Goal: Task Accomplishment & Management: Manage account settings

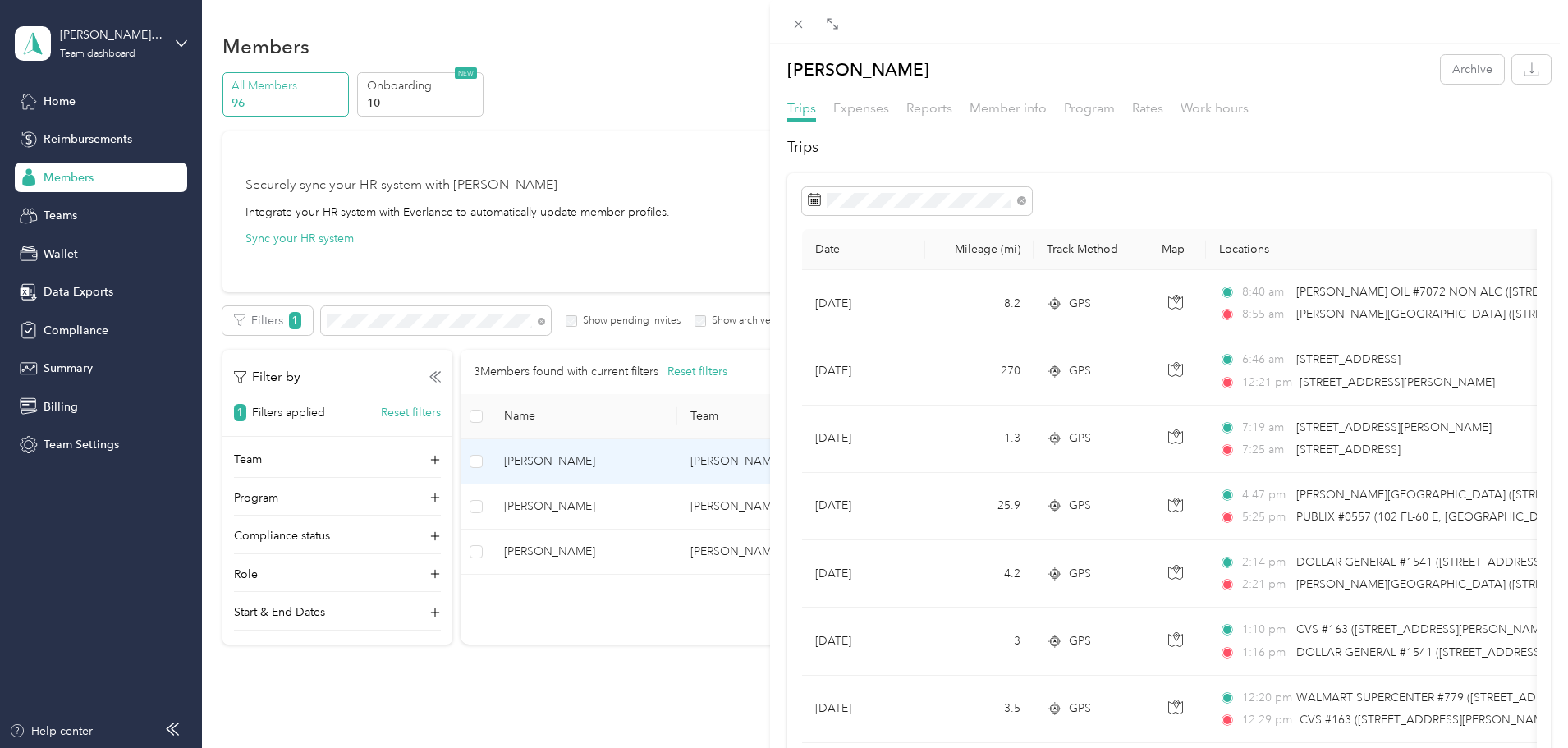
click at [67, 133] on div "Colin W. Jones Archive Trips Expenses Reports Member info Program Rates Work ho…" at bounding box center [784, 374] width 1568 height 748
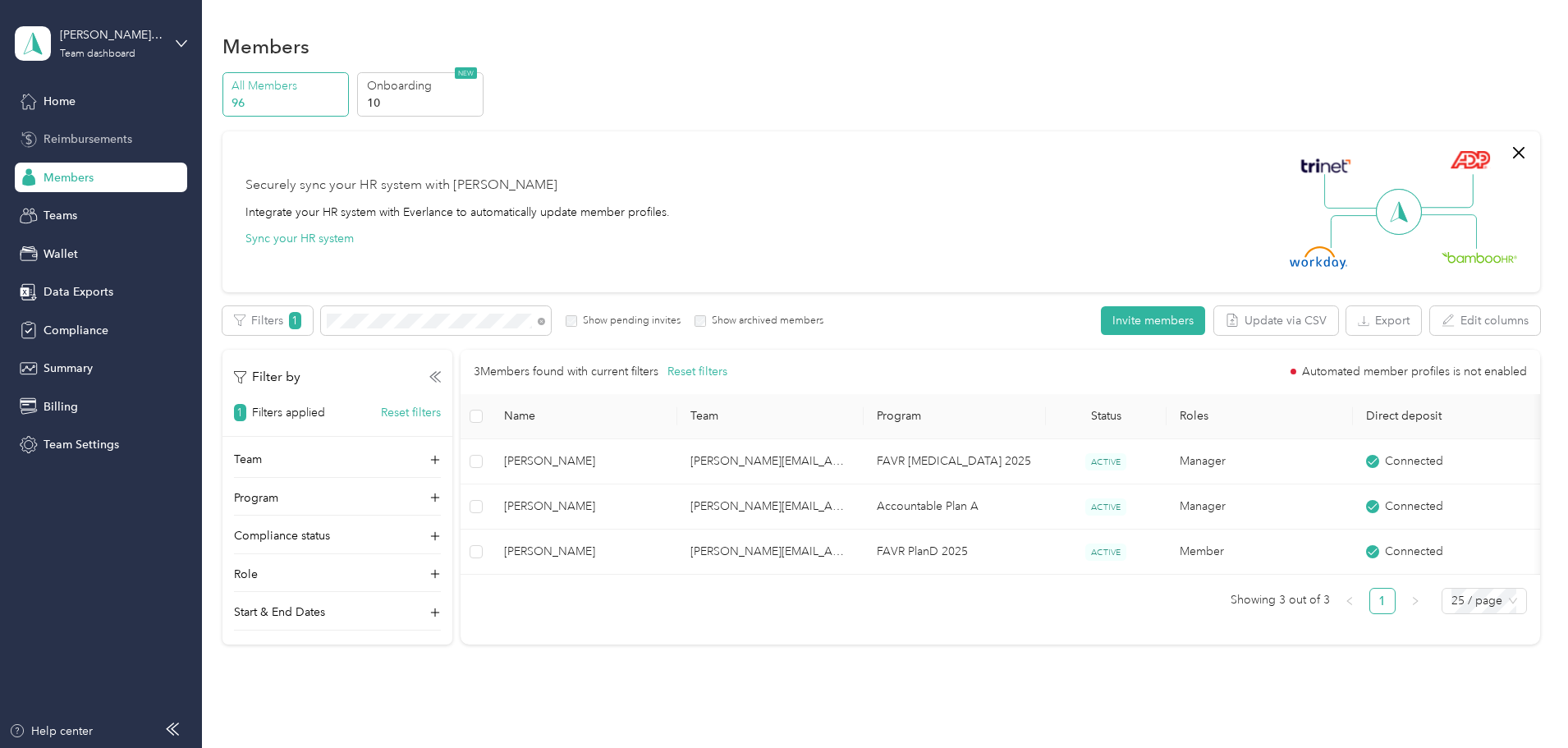
click at [81, 135] on span "Reimbursements" at bounding box center [87, 139] width 88 height 17
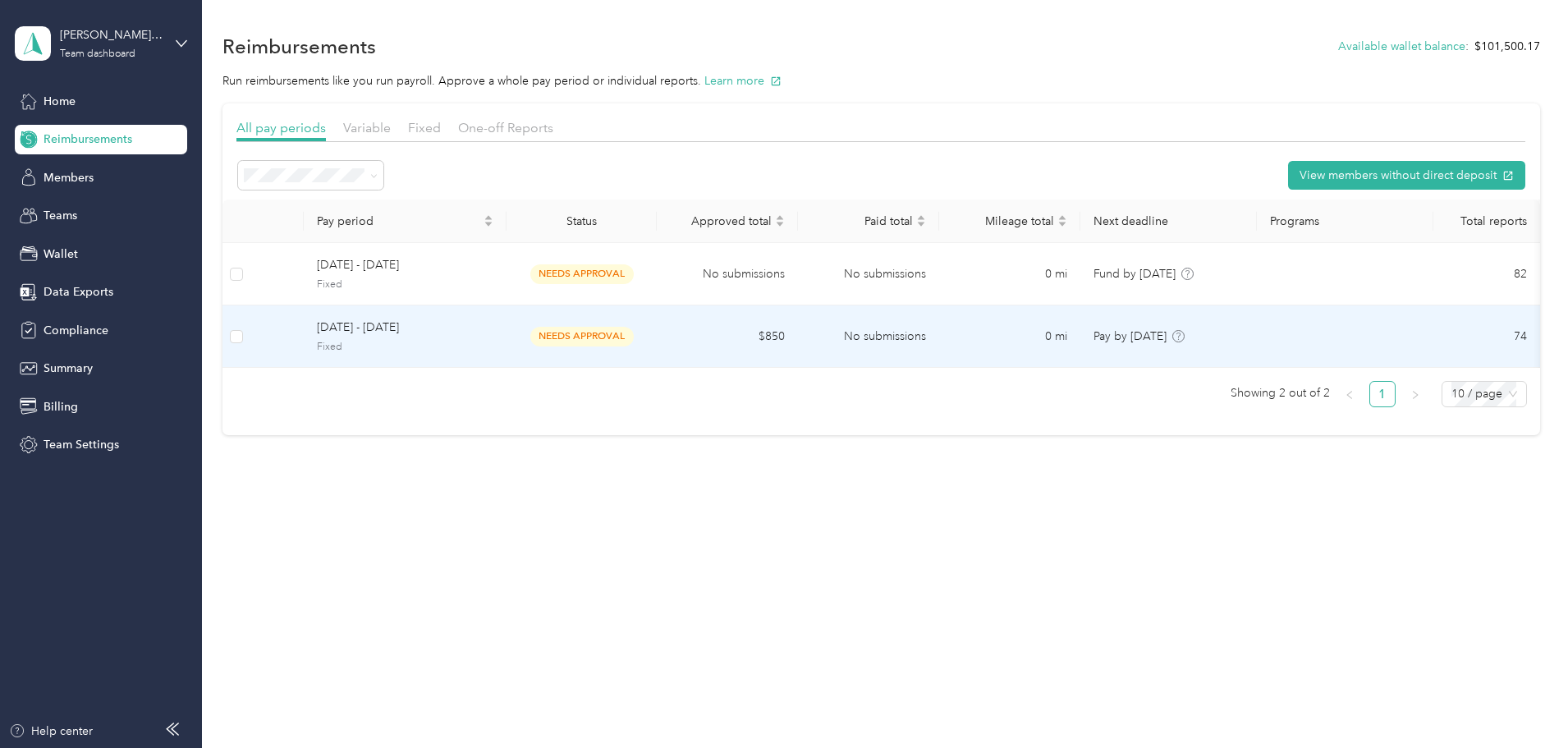
click at [452, 330] on span "[DATE] - [DATE]" at bounding box center [406, 328] width 177 height 18
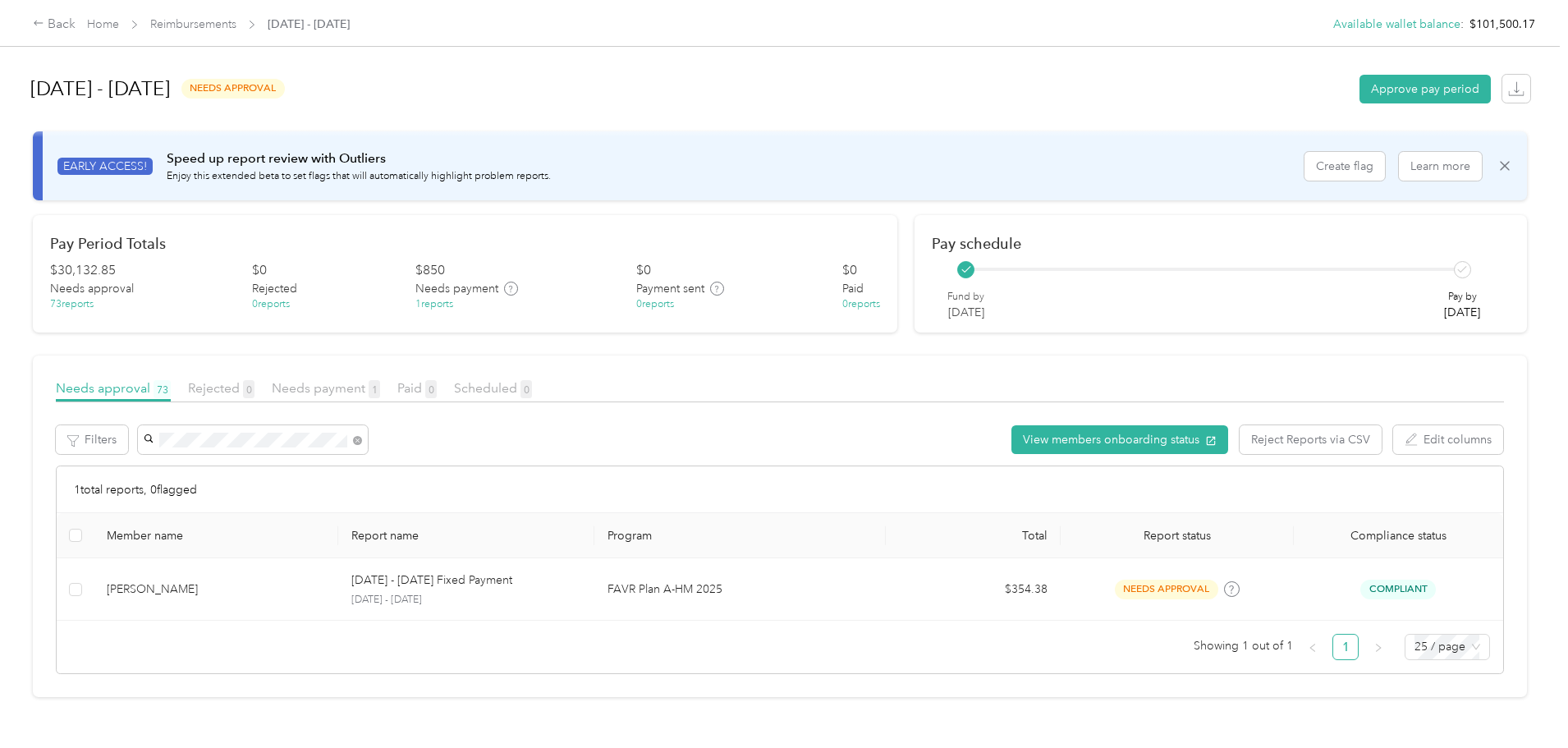
click at [341, 466] on span "[PERSON_NAME]" at bounding box center [324, 470] width 91 height 14
click at [362, 441] on icon at bounding box center [357, 440] width 9 height 9
click at [347, 466] on span "[PERSON_NAME]" at bounding box center [324, 470] width 91 height 14
click at [362, 439] on icon at bounding box center [357, 440] width 9 height 9
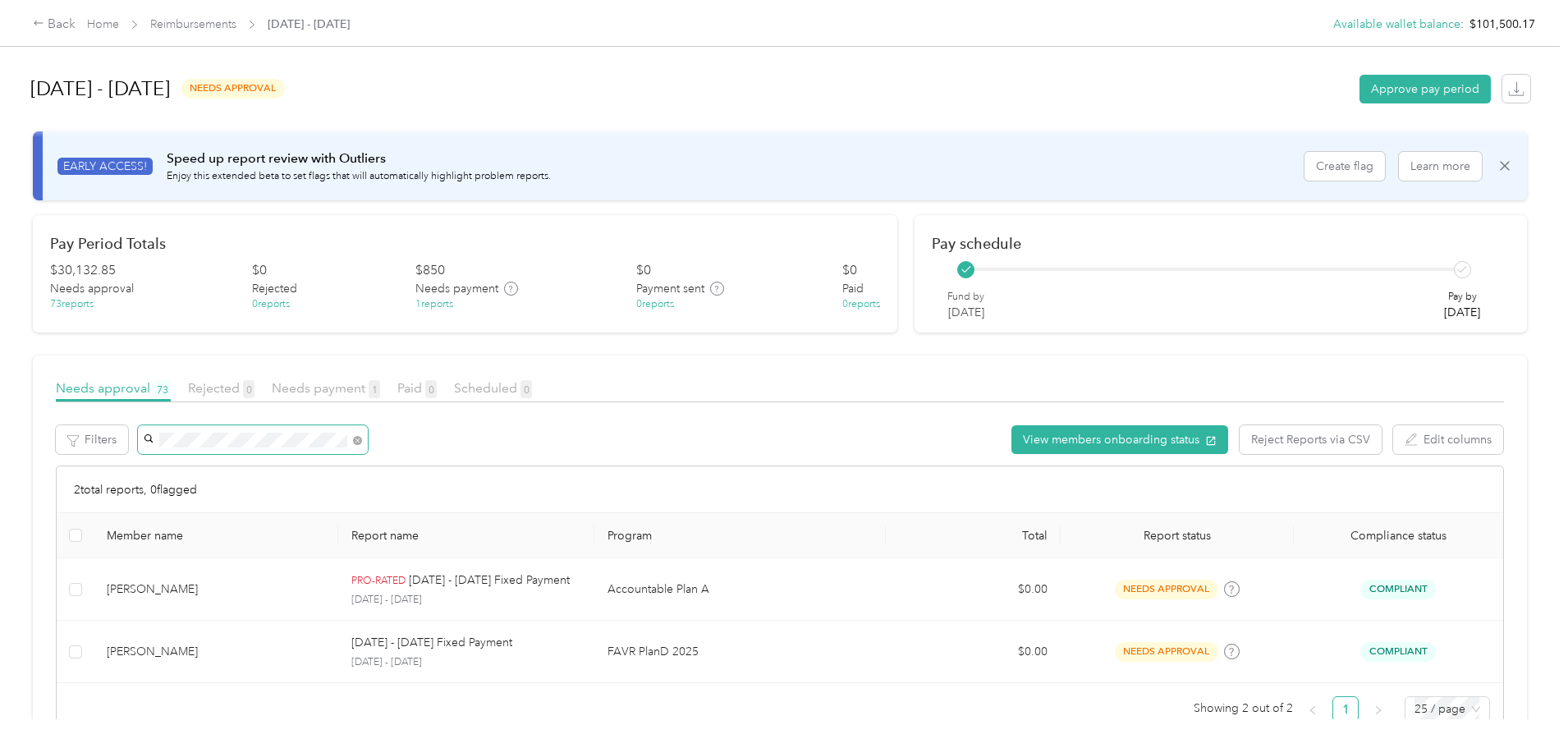
click at [364, 471] on span "[PERSON_NAME]" at bounding box center [324, 470] width 91 height 14
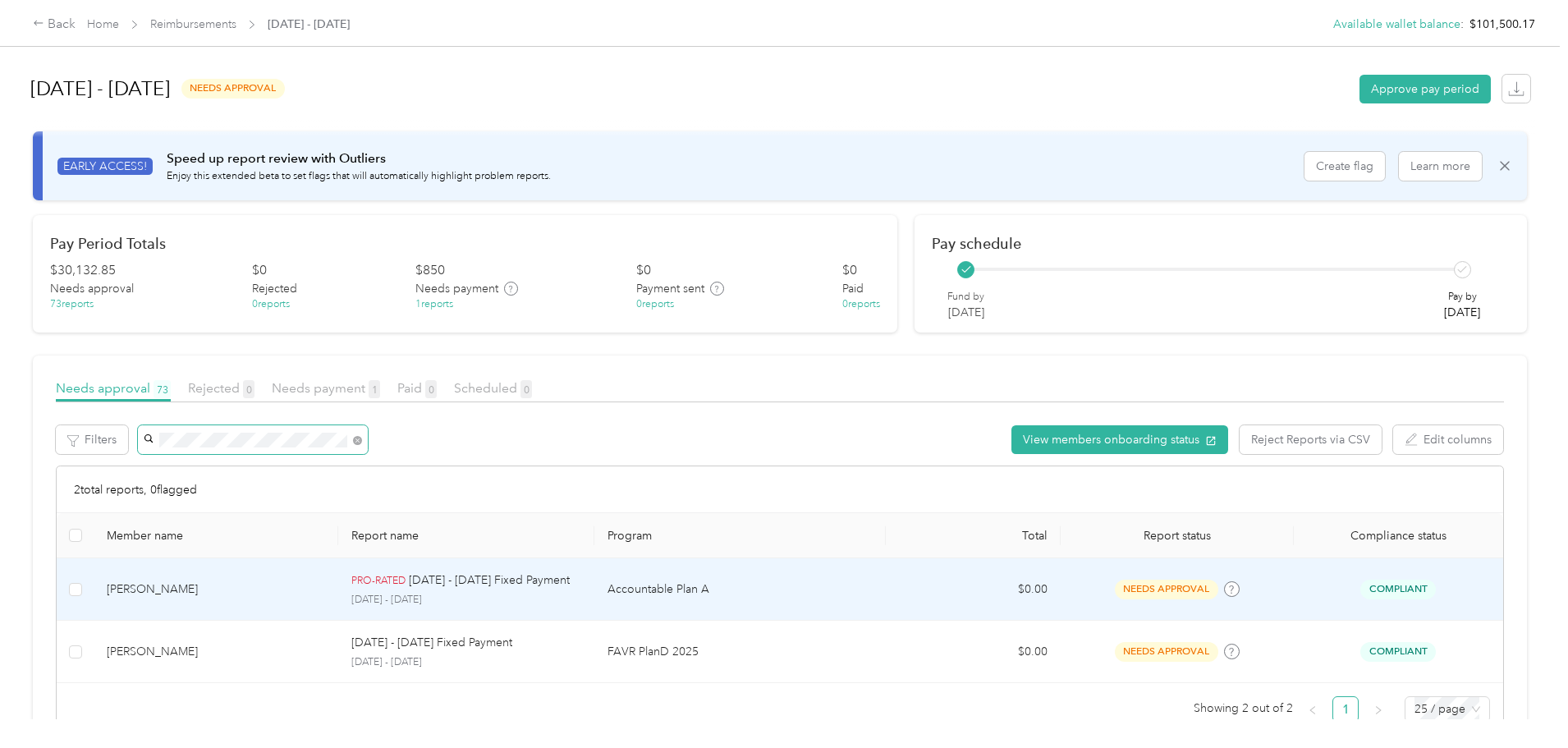
scroll to position [52, 0]
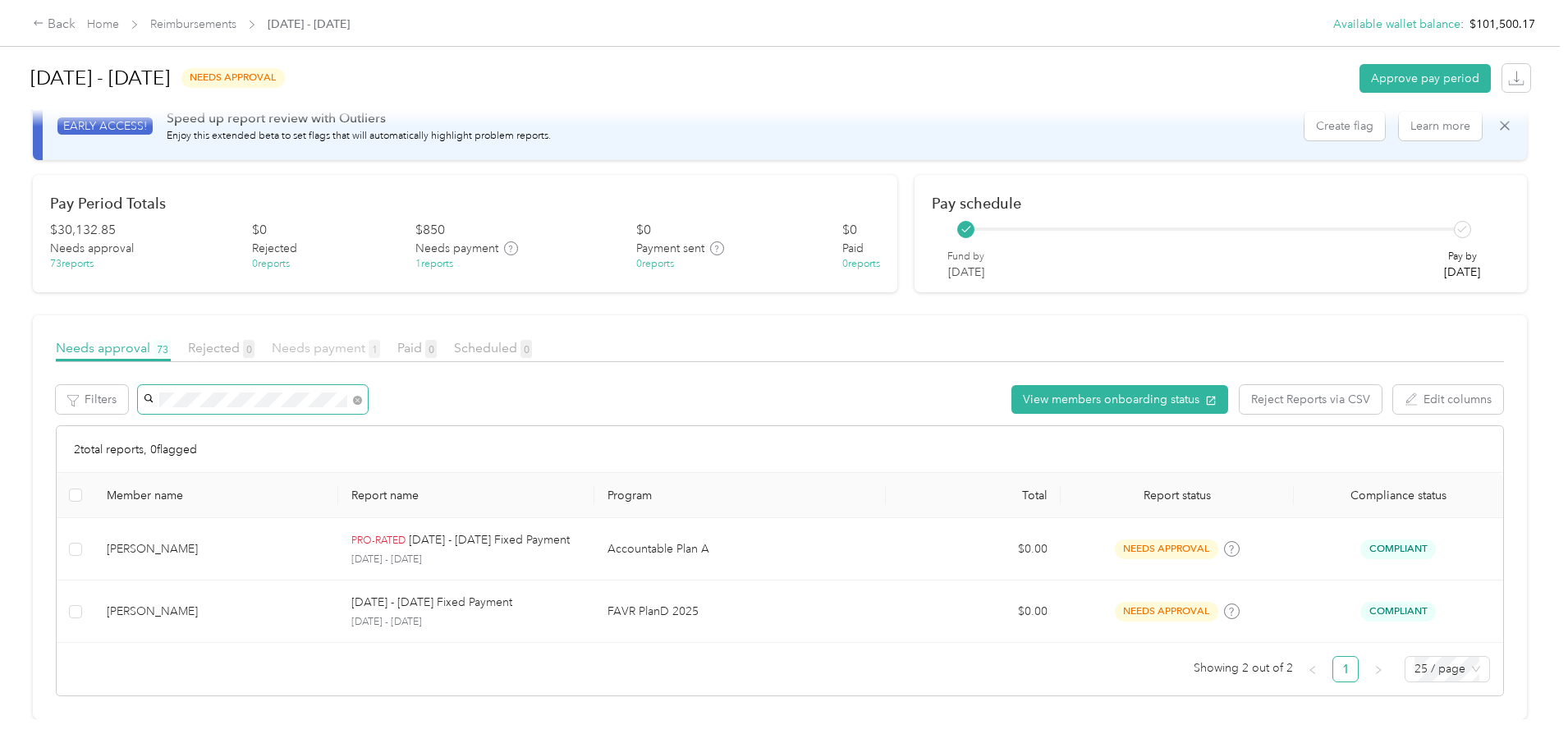
click at [380, 340] on span "Needs payment 1" at bounding box center [326, 347] width 108 height 16
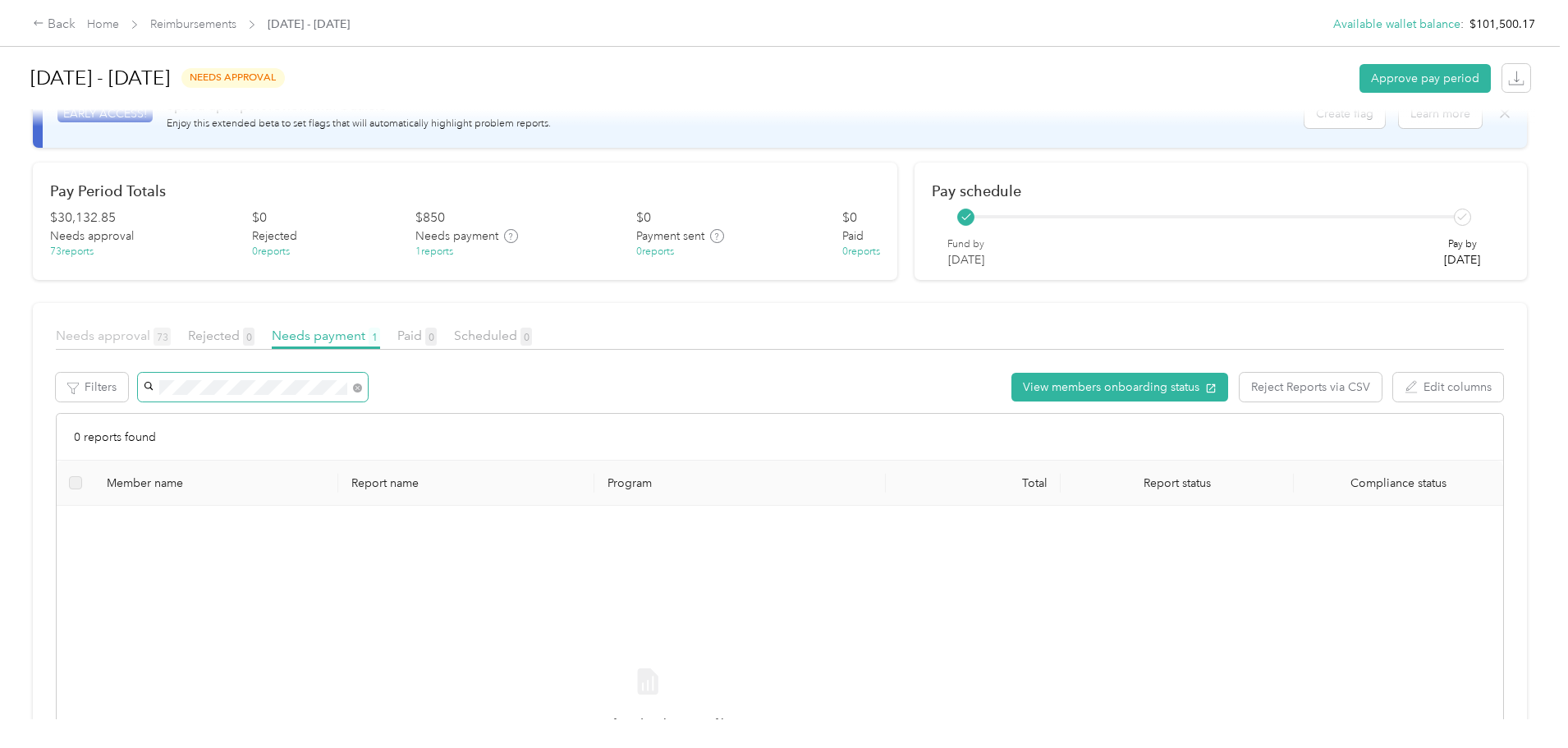
click at [171, 337] on span "Needs approval 73" at bounding box center [113, 335] width 115 height 16
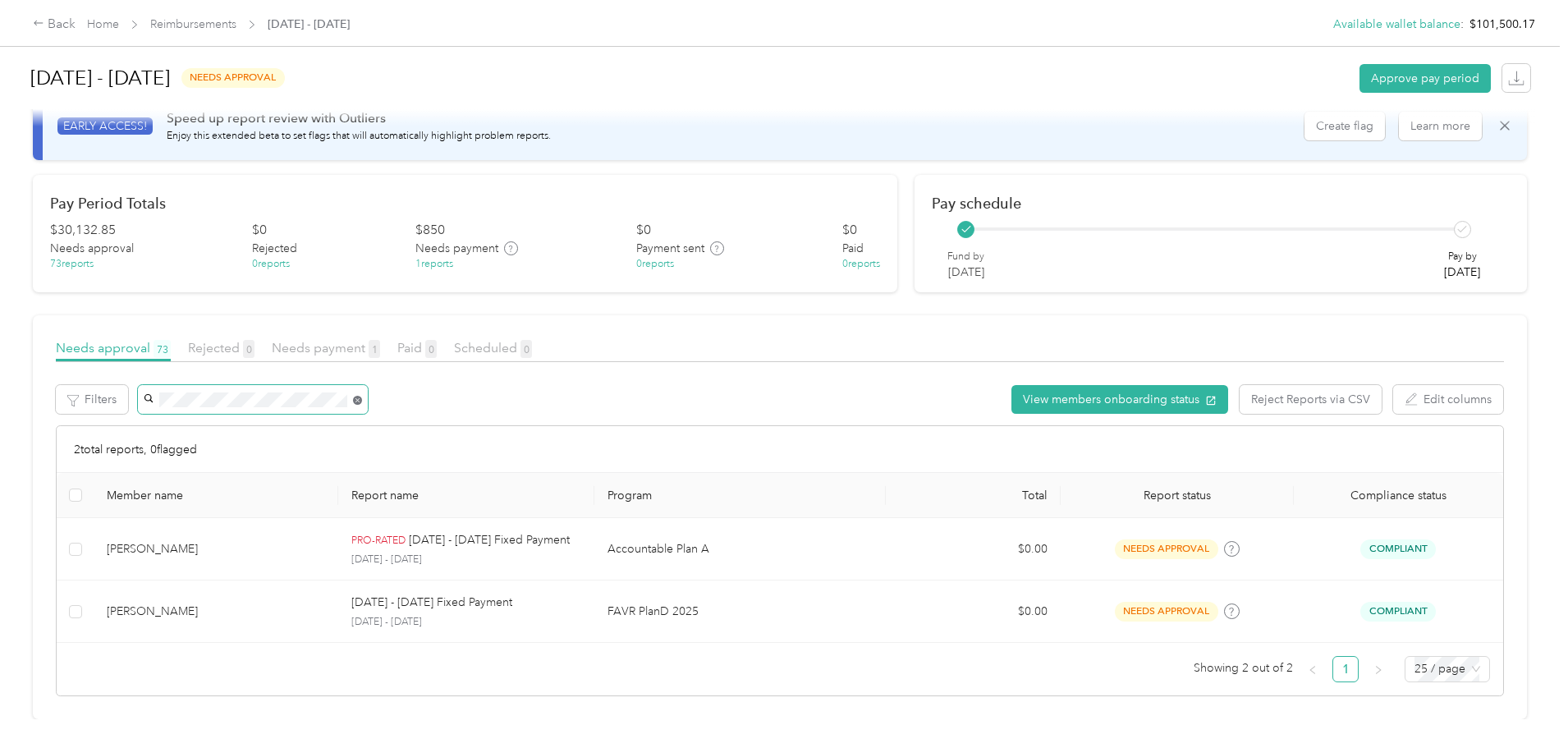
click at [362, 396] on icon at bounding box center [357, 400] width 9 height 9
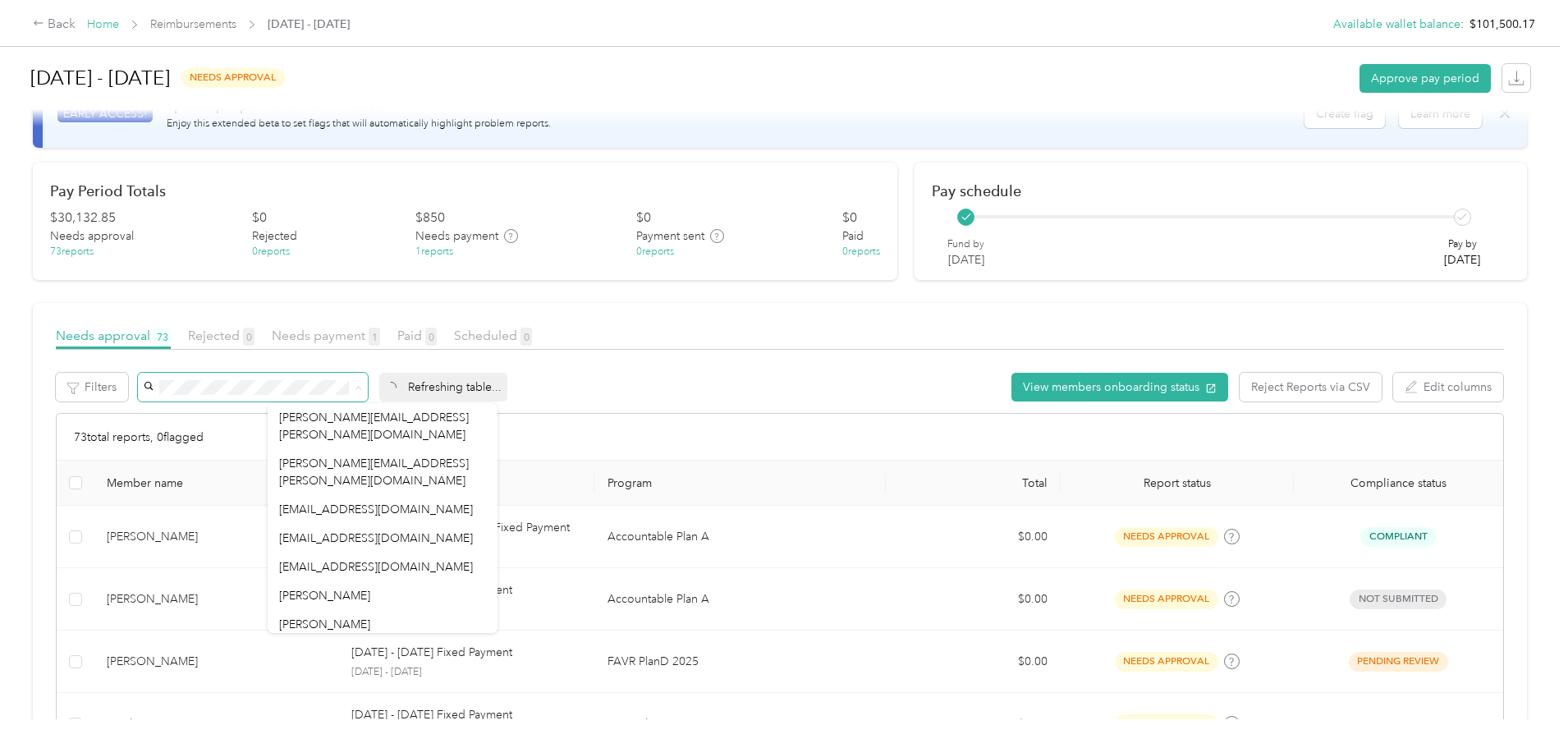
click at [119, 27] on link "Home" at bounding box center [103, 24] width 32 height 14
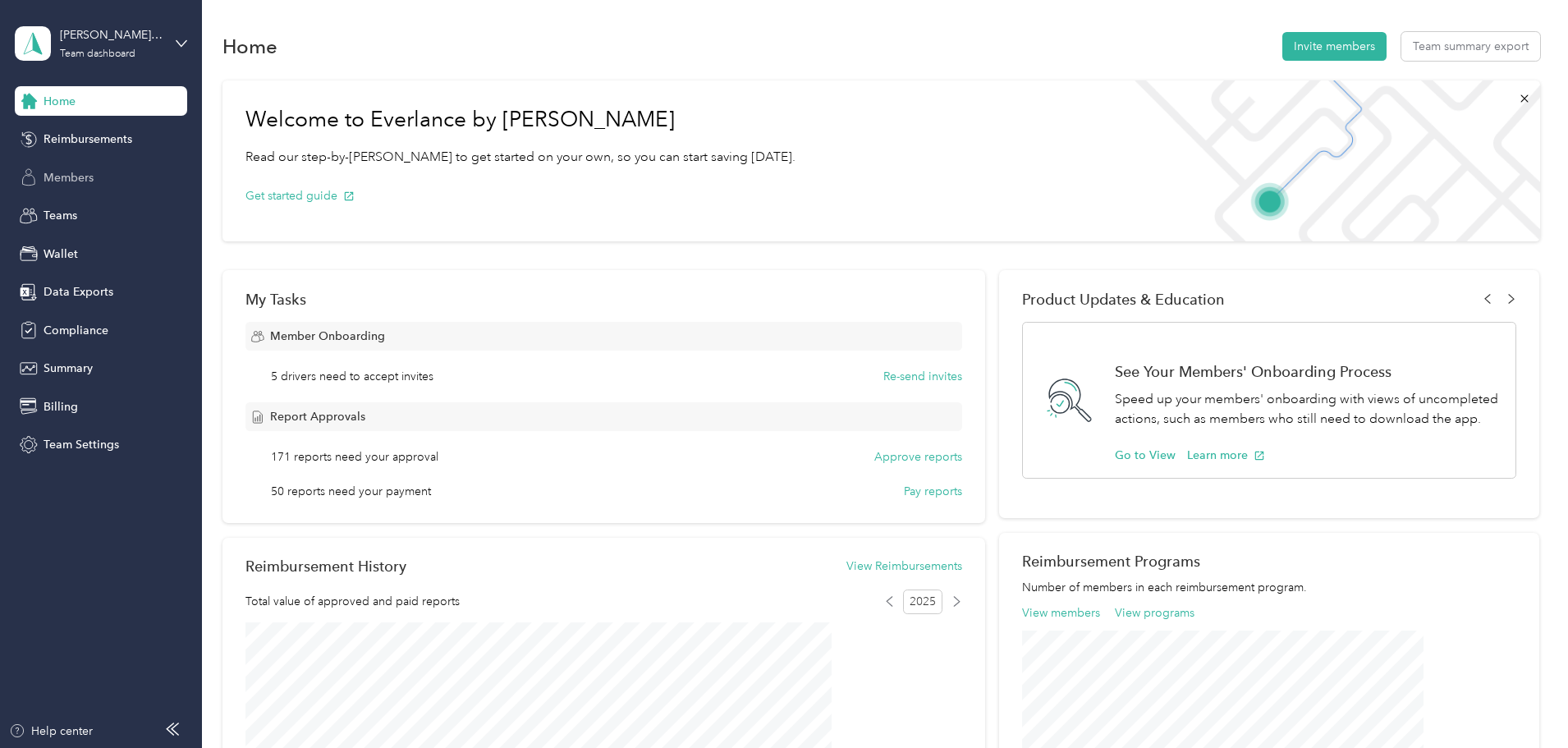
click at [84, 171] on span "Members" at bounding box center [68, 177] width 50 height 17
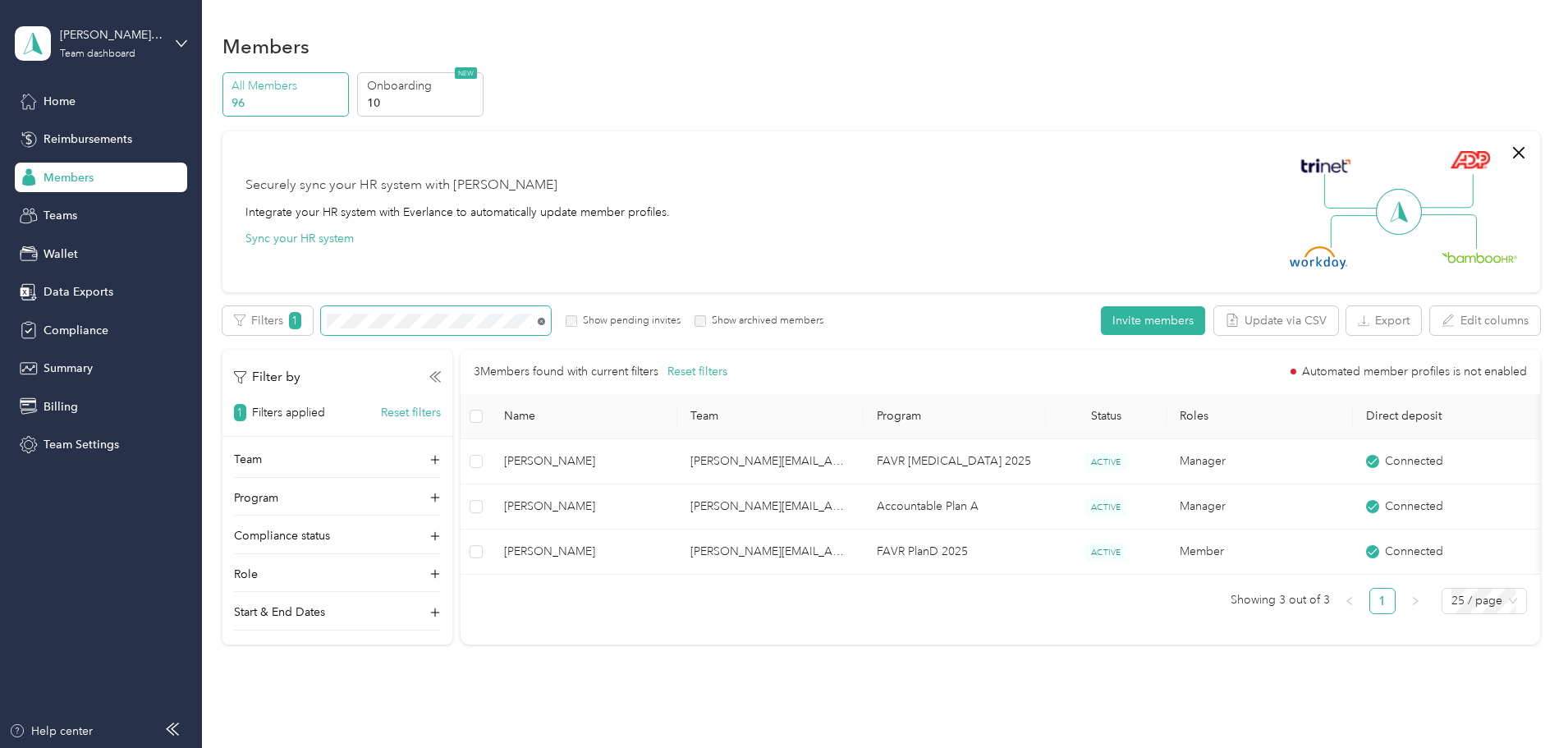
click at [545, 321] on icon at bounding box center [541, 322] width 7 height 7
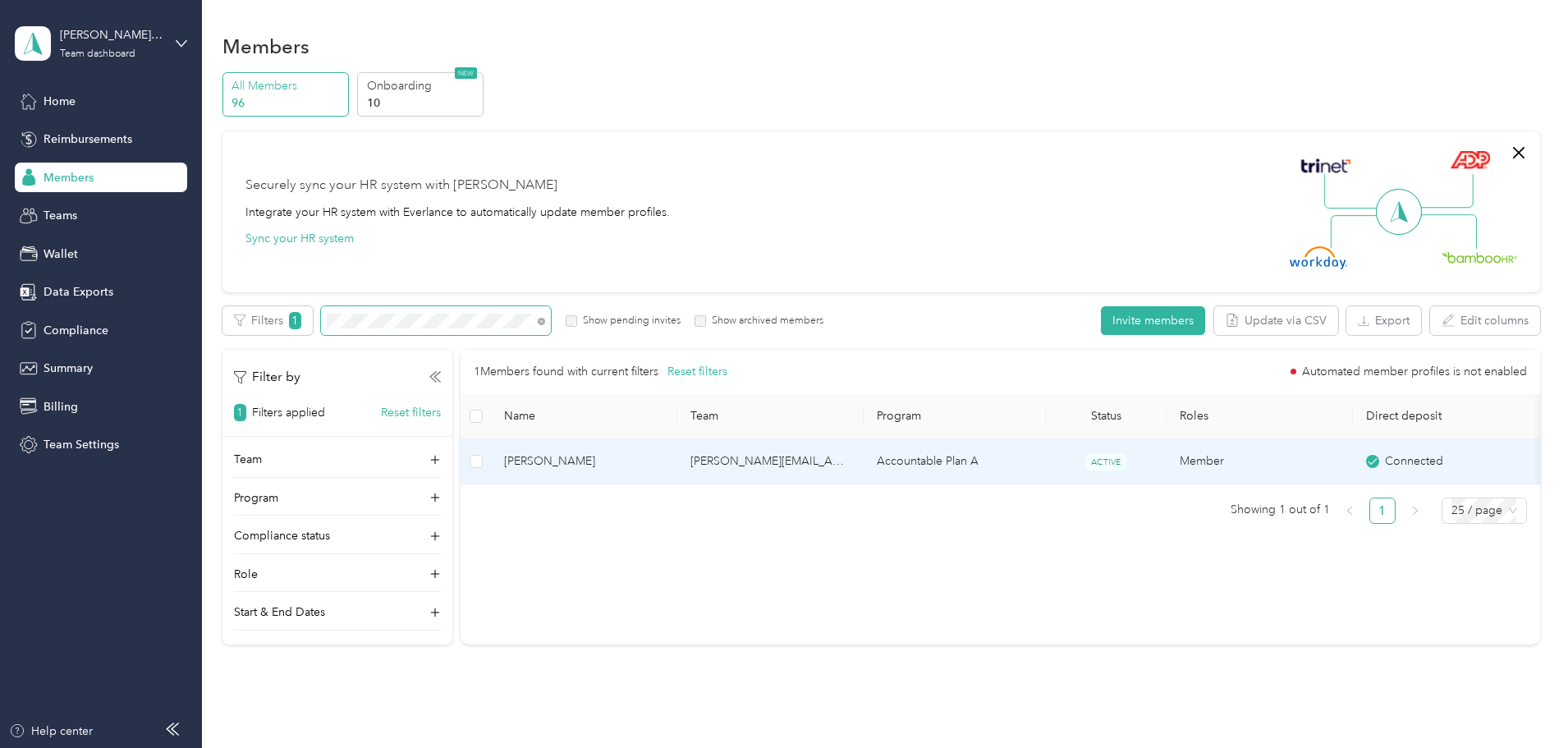
click at [665, 460] on span "[PERSON_NAME]" at bounding box center [584, 461] width 160 height 18
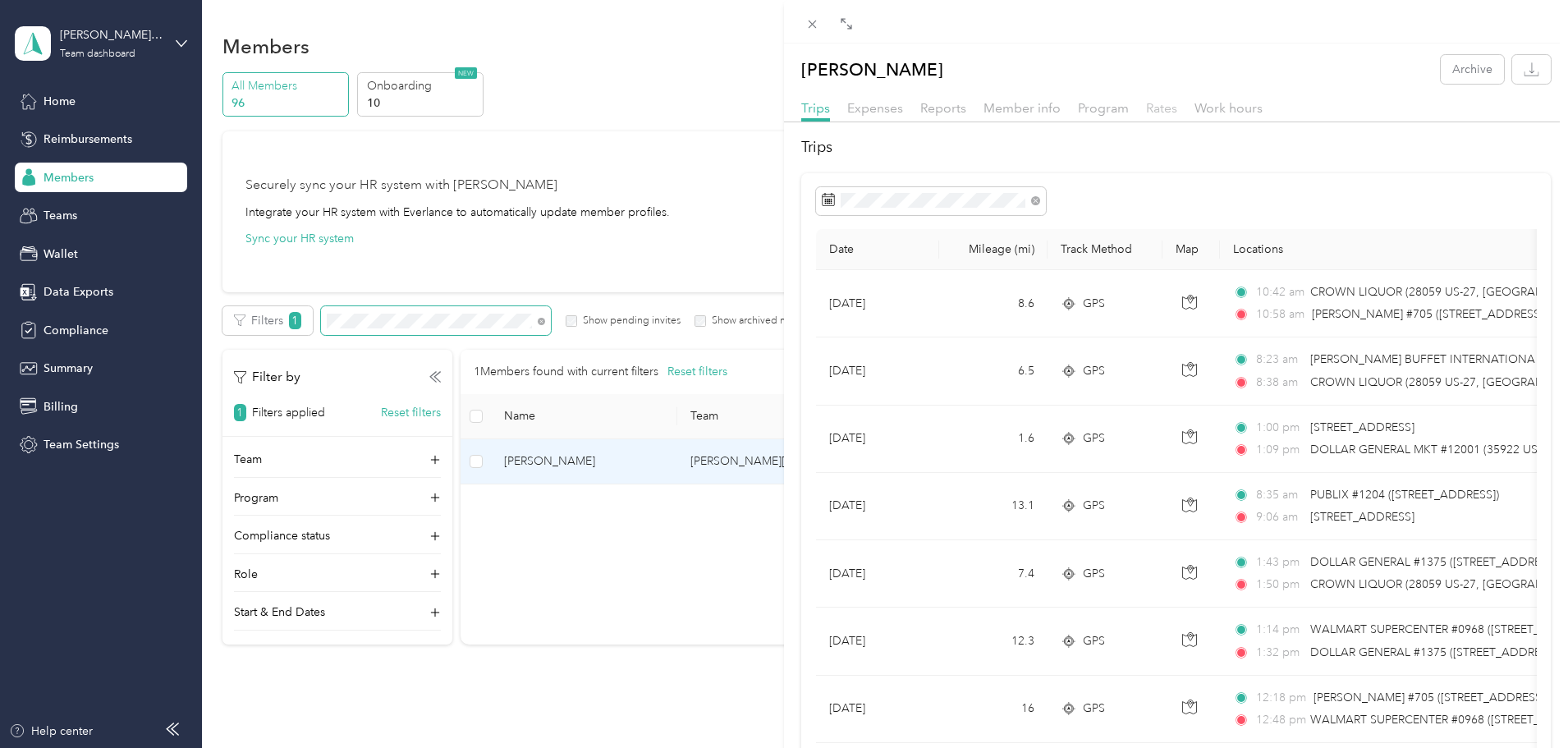
click at [1169, 108] on span "Rates" at bounding box center [1161, 107] width 31 height 16
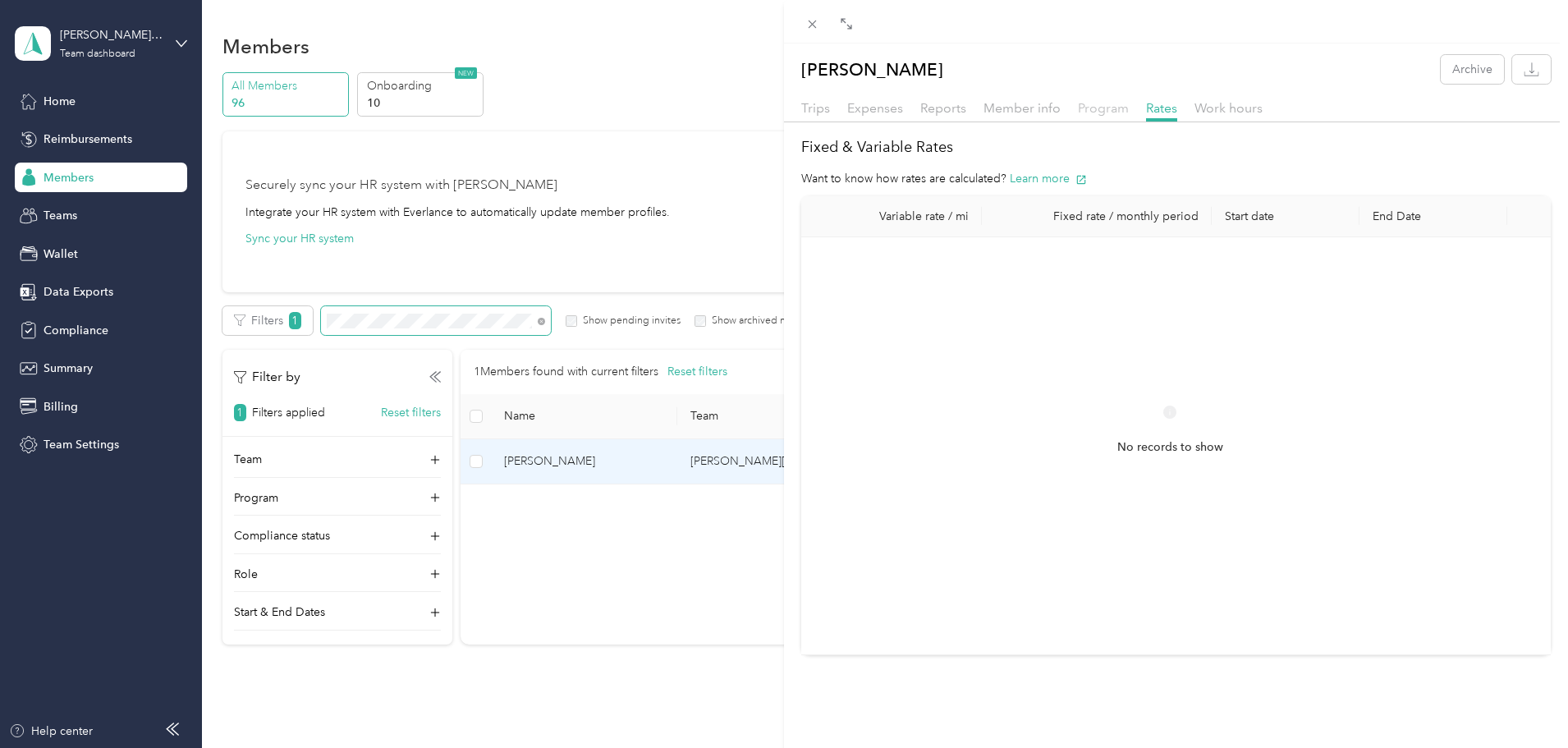
click at [1095, 112] on span "Program" at bounding box center [1103, 107] width 51 height 16
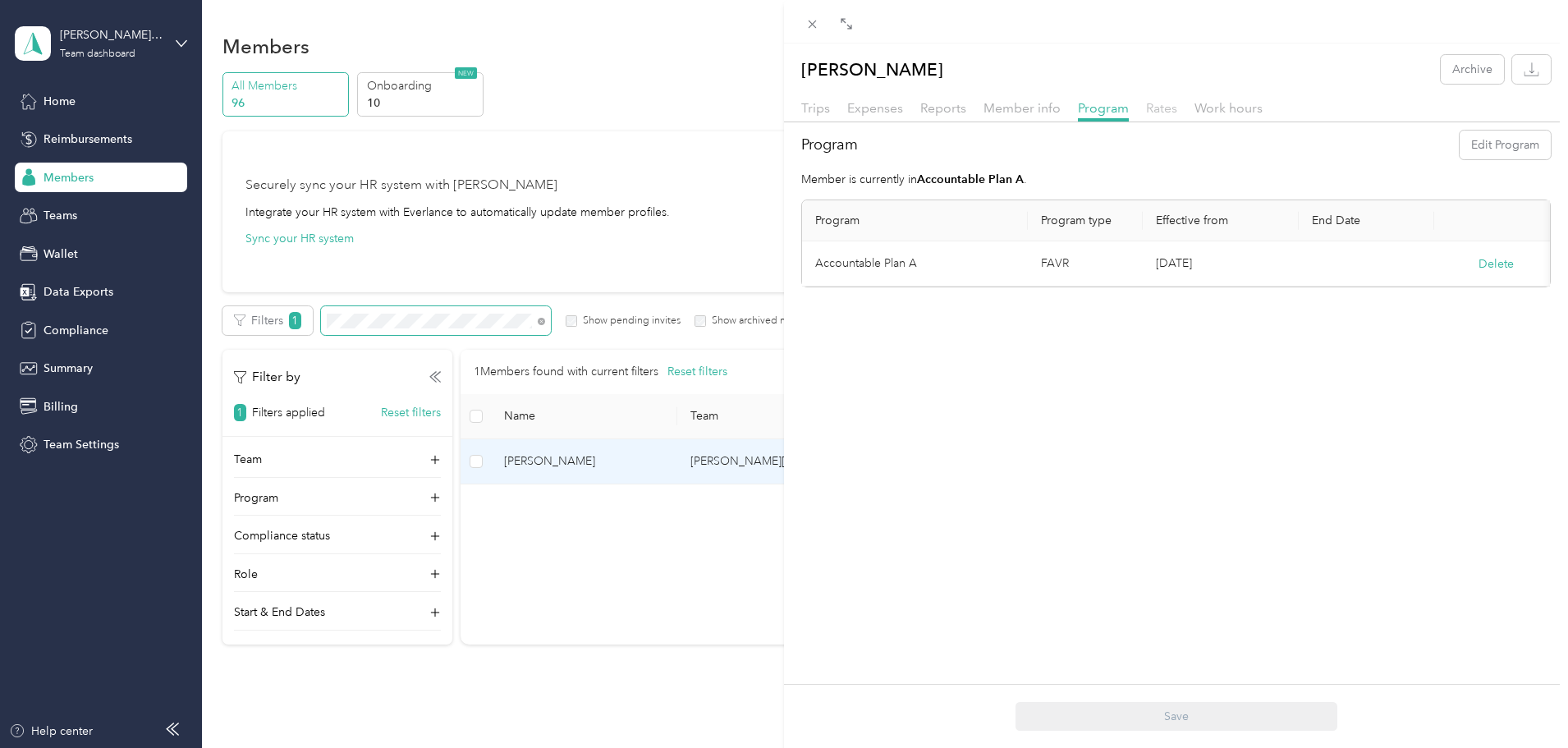
click at [1148, 114] on span "Rates" at bounding box center [1161, 107] width 31 height 16
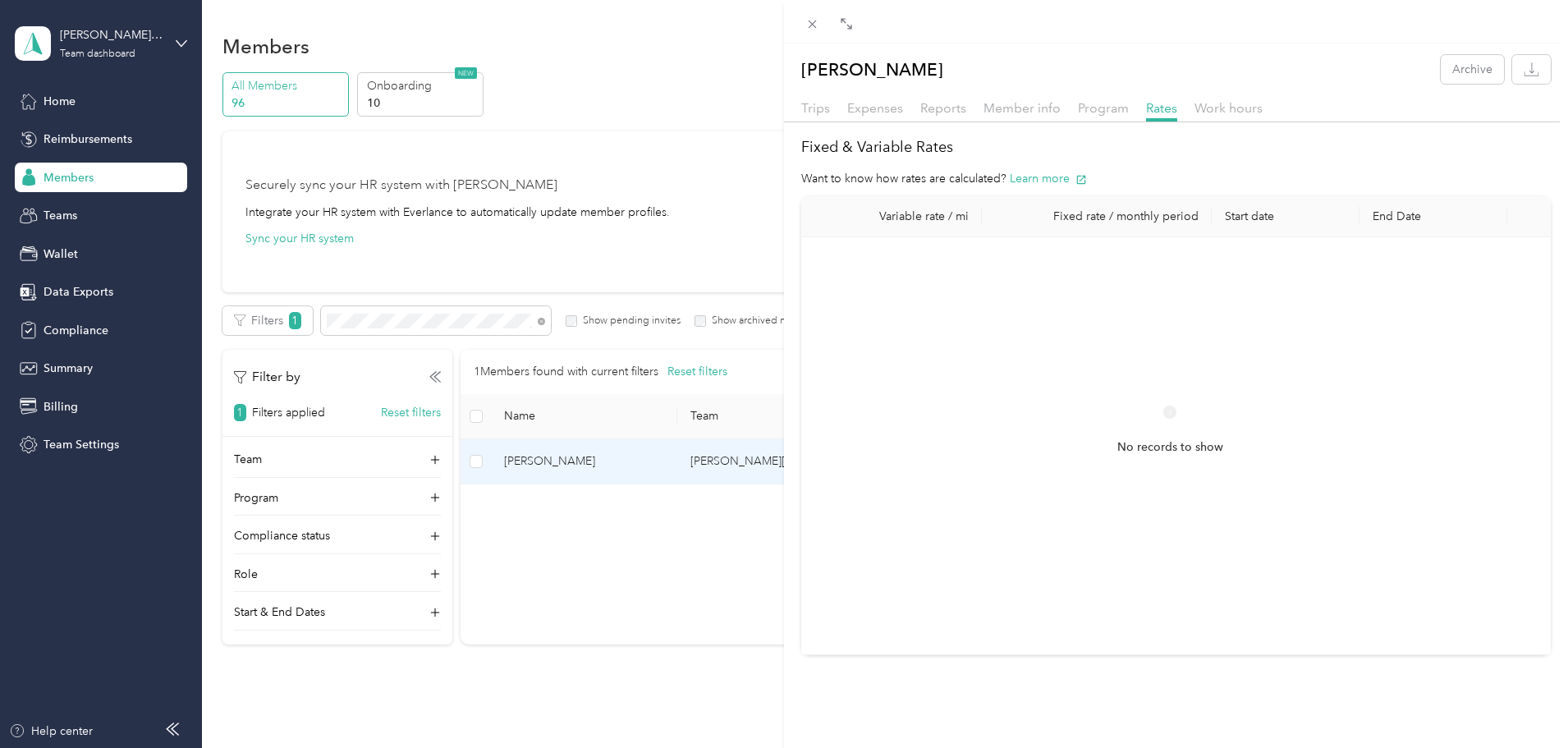
drag, startPoint x: 651, startPoint y: 320, endPoint x: 614, endPoint y: 320, distance: 37.0
click at [651, 320] on div "[PERSON_NAME] Archive Trips Expenses Reports Member info Program Rates Work hou…" at bounding box center [784, 374] width 1568 height 748
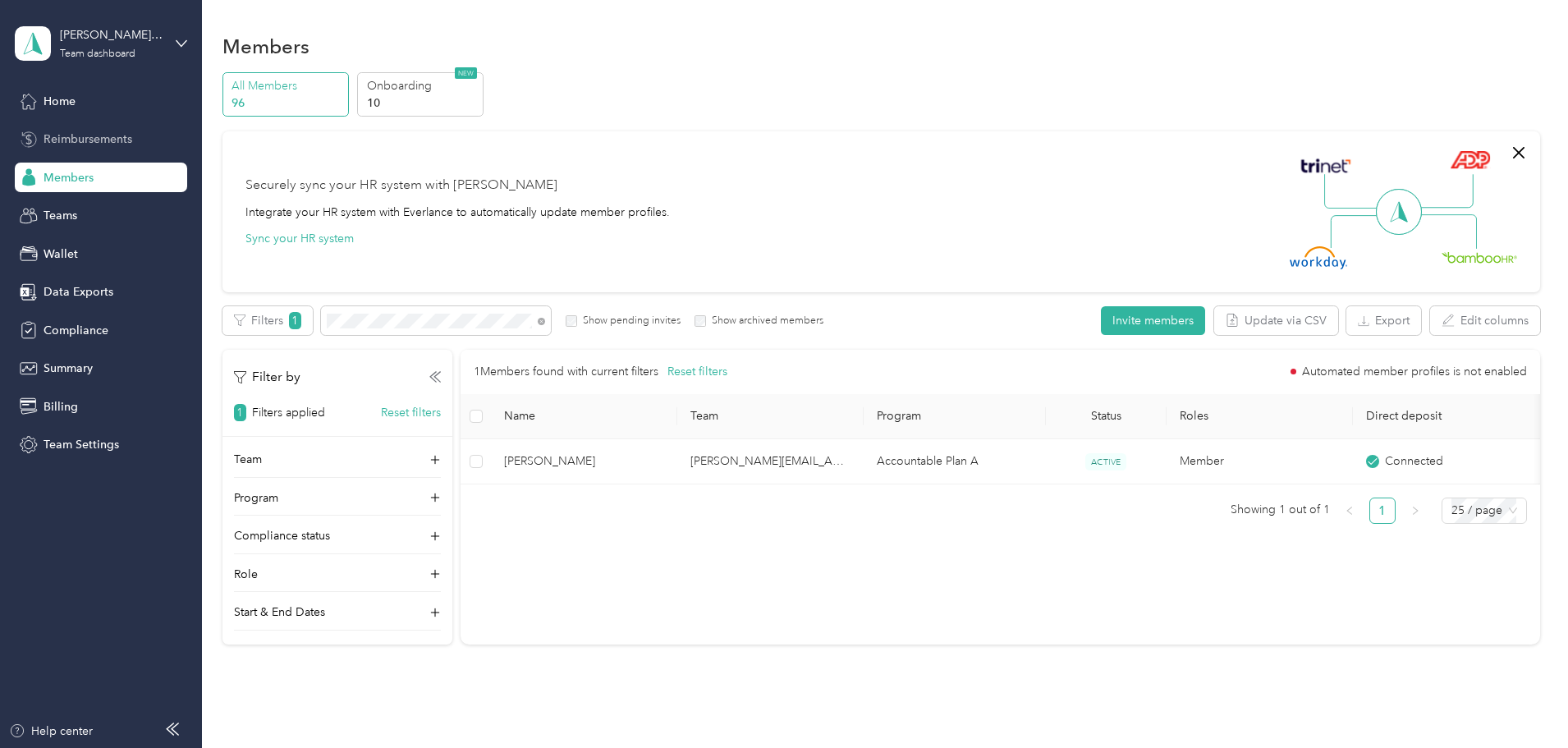
click at [72, 145] on span "Reimbursements" at bounding box center [87, 139] width 88 height 17
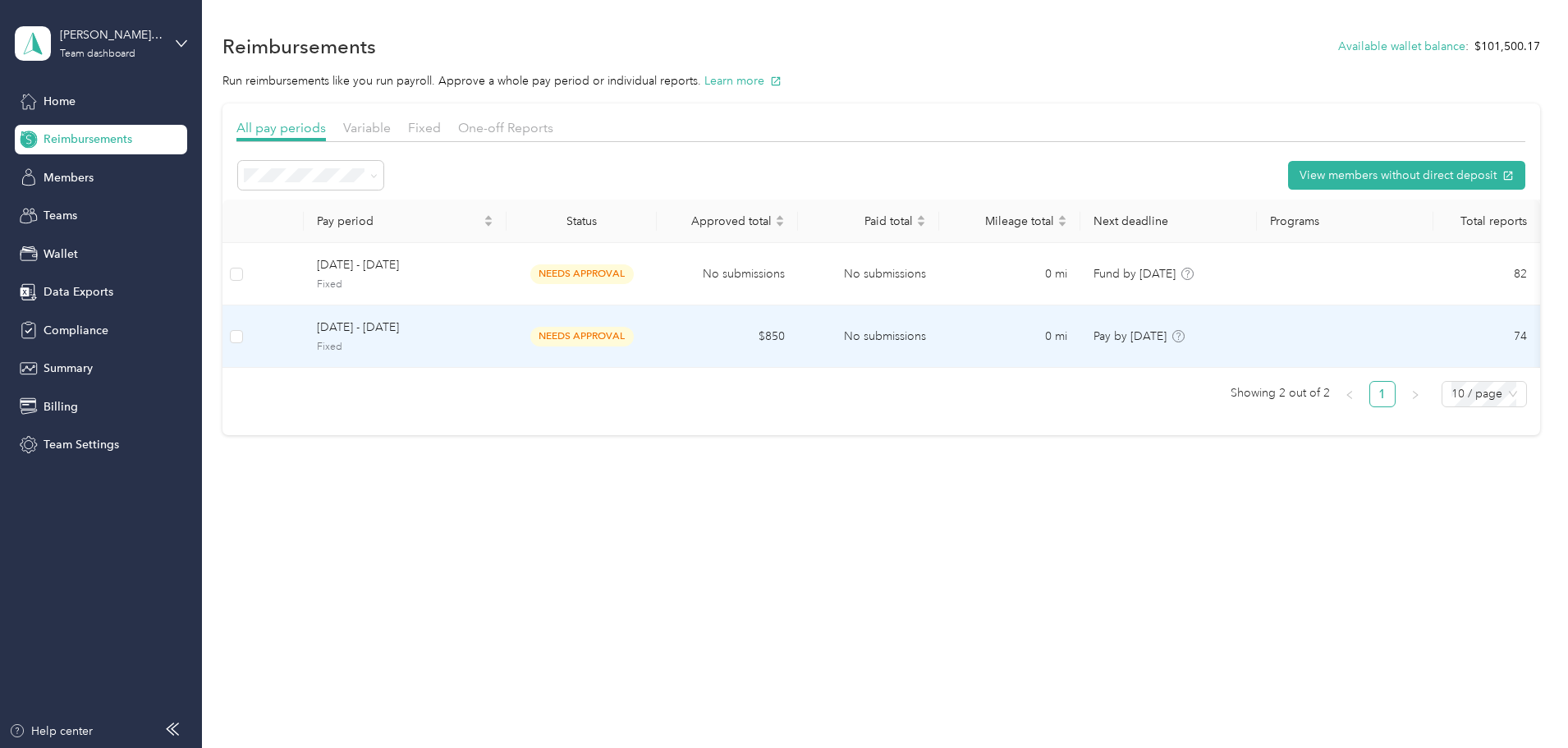
click at [469, 340] on span "Fixed" at bounding box center [406, 347] width 177 height 15
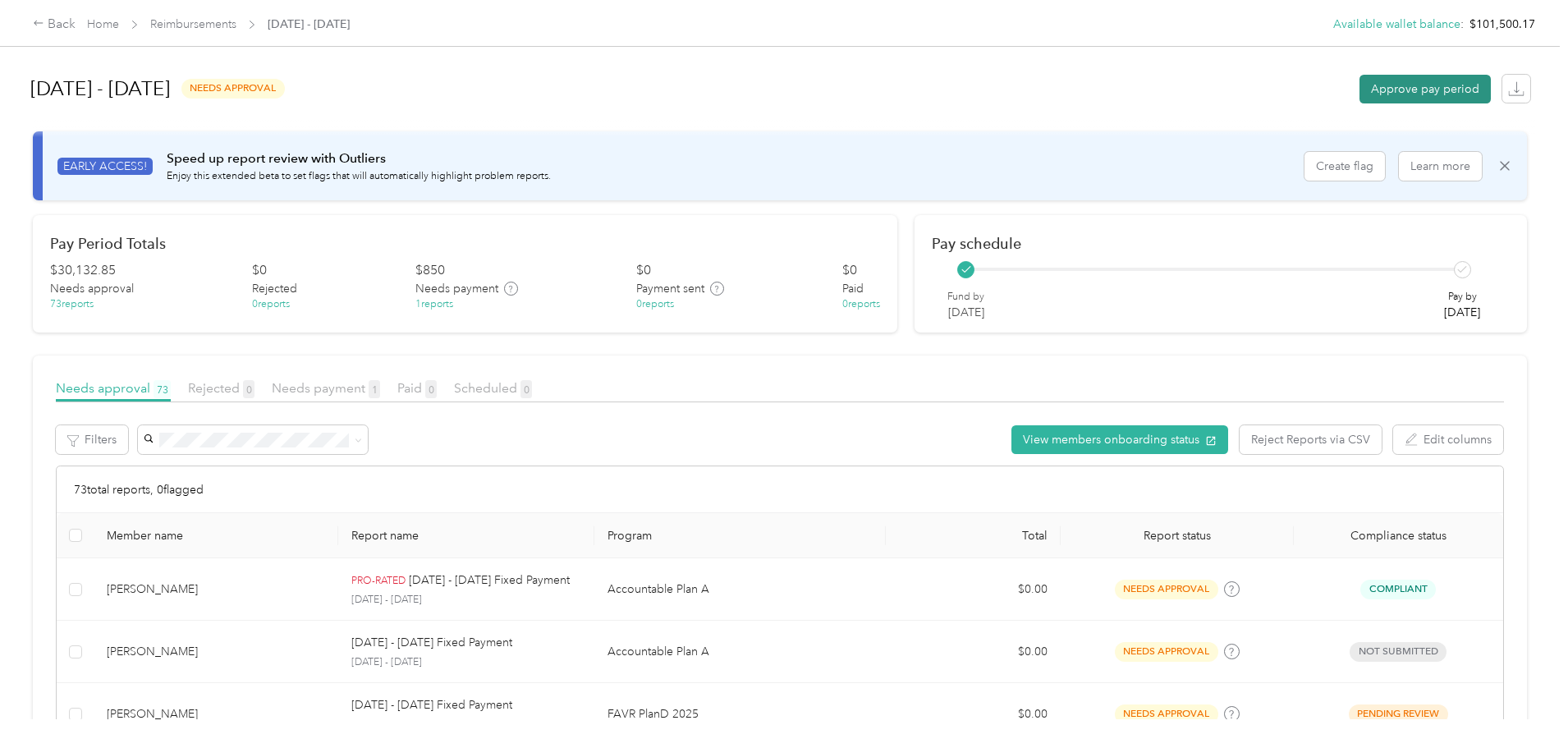
click at [1360, 87] on button "Approve pay period" at bounding box center [1426, 89] width 132 height 29
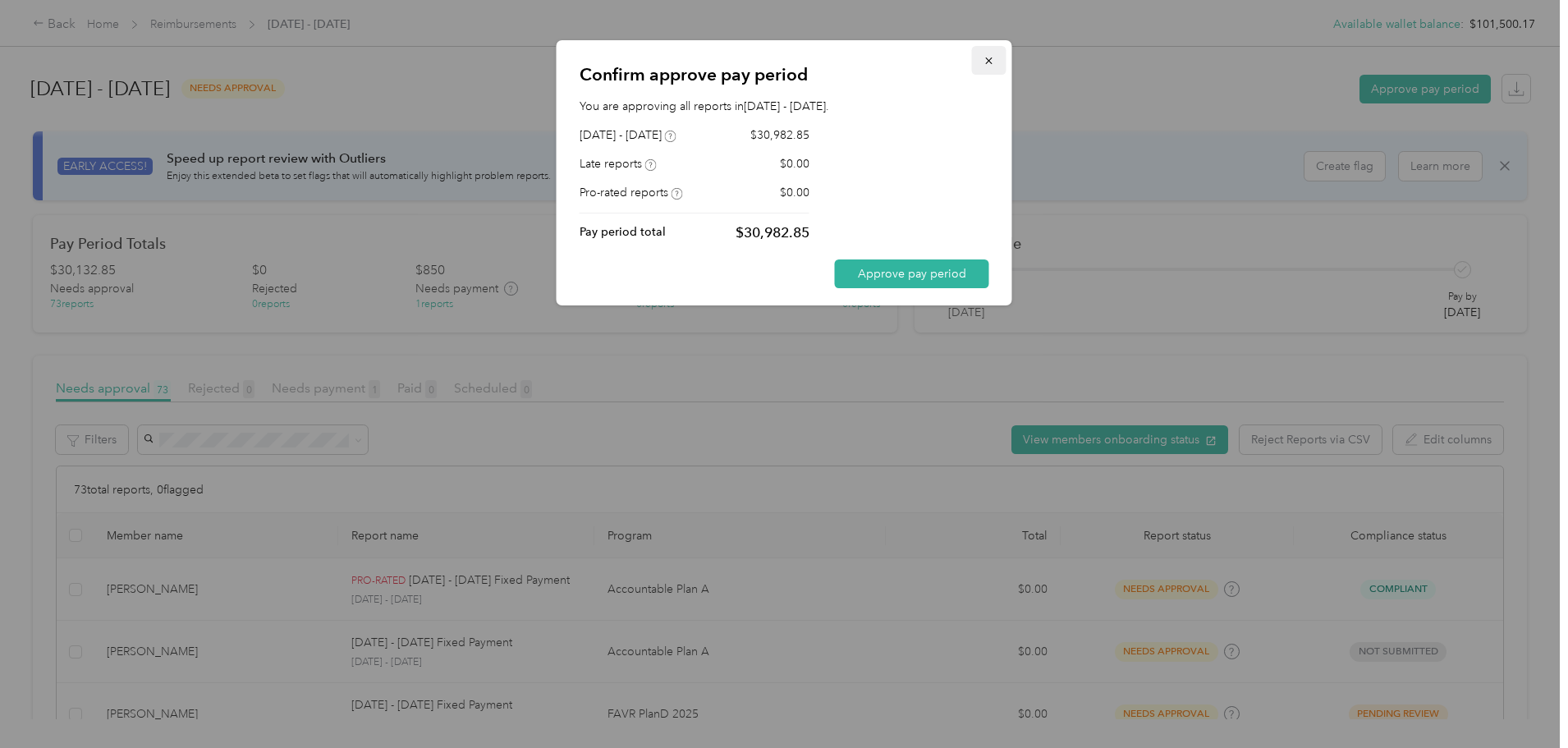
click at [988, 63] on icon "button" at bounding box center [989, 61] width 12 height 12
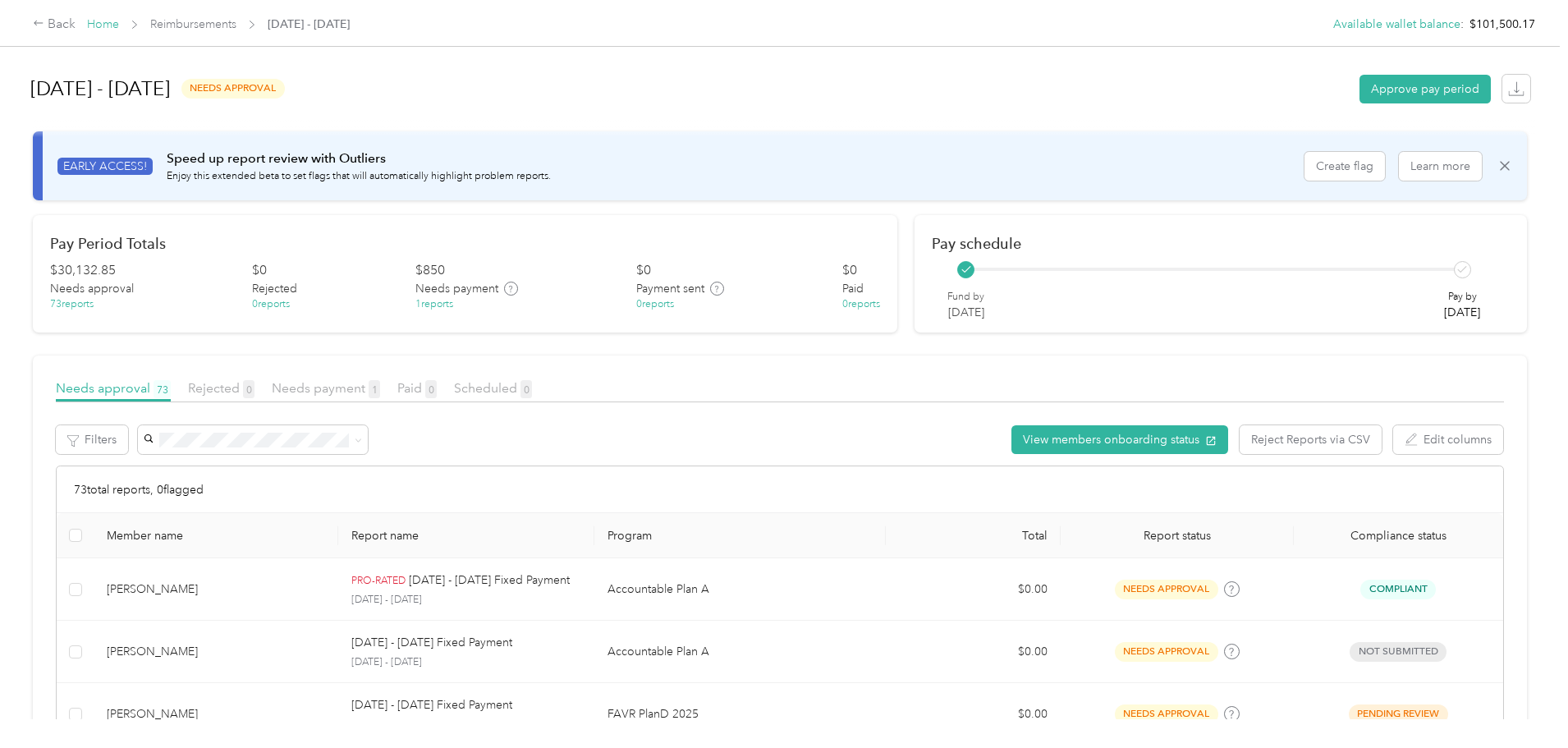
click at [119, 20] on link "Home" at bounding box center [103, 24] width 32 height 14
